Goal: Find specific page/section

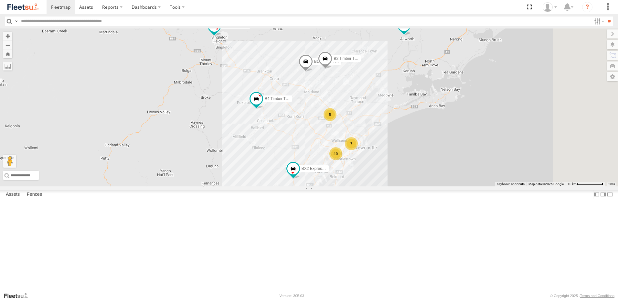
click at [0, 0] on span "Asset" at bounding box center [0, 0] width 0 height 0
click at [148, 16] on input "text" at bounding box center [304, 20] width 573 height 9
click at [0, 0] on div "LX4 Express Ute" at bounding box center [0, 0] width 0 height 0
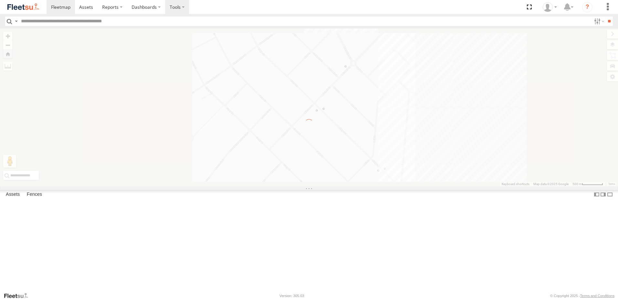
scroll to position [0, 0]
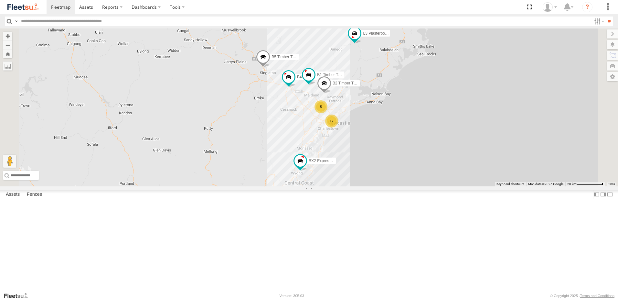
click at [0, 0] on div "LX1 Express Ute" at bounding box center [0, 0] width 0 height 0
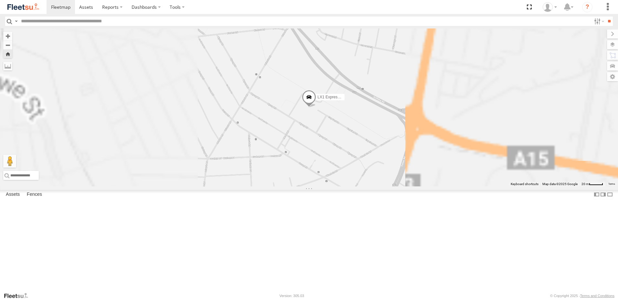
click at [0, 0] on div "LX2 Express Ute" at bounding box center [0, 0] width 0 height 0
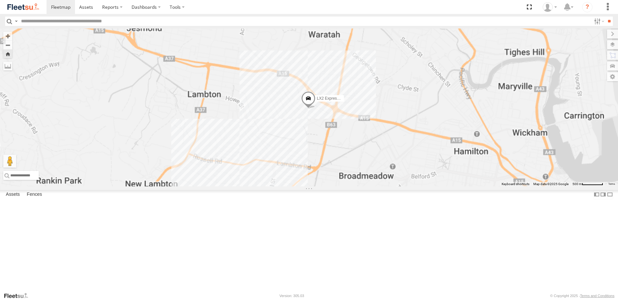
click at [0, 0] on div "LX3 Express Ute" at bounding box center [0, 0] width 0 height 0
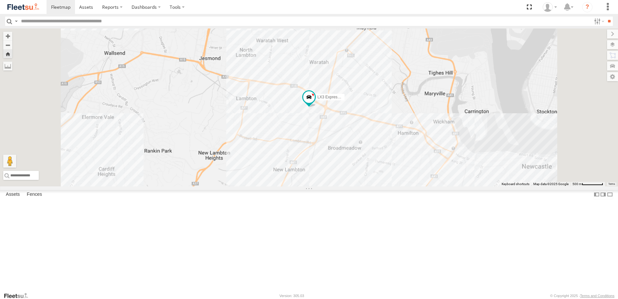
click at [0, 0] on div "LX4 Express Ute Lambton Utes NHS_Lambton NHS Trade -32.91513 151.72138 Video" at bounding box center [0, 0] width 0 height 0
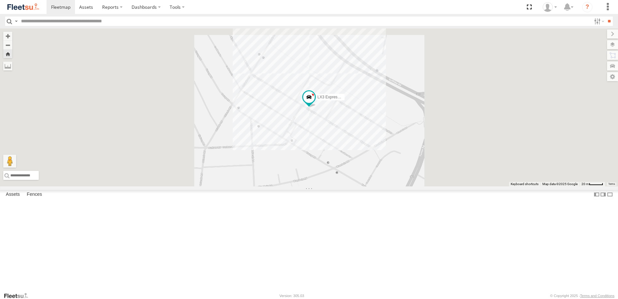
click at [0, 0] on div "LX4 Express Ute" at bounding box center [0, 0] width 0 height 0
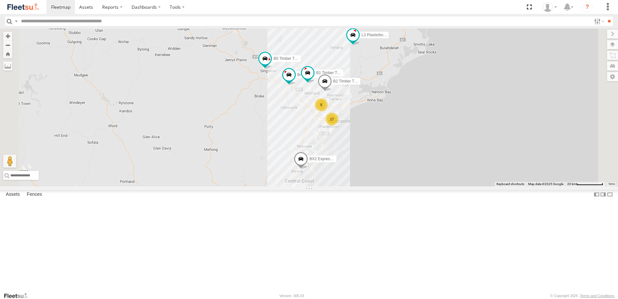
click at [0, 0] on div "Little Truck Lambton Utes" at bounding box center [0, 0] width 0 height 0
